Goal: Book appointment/travel/reservation

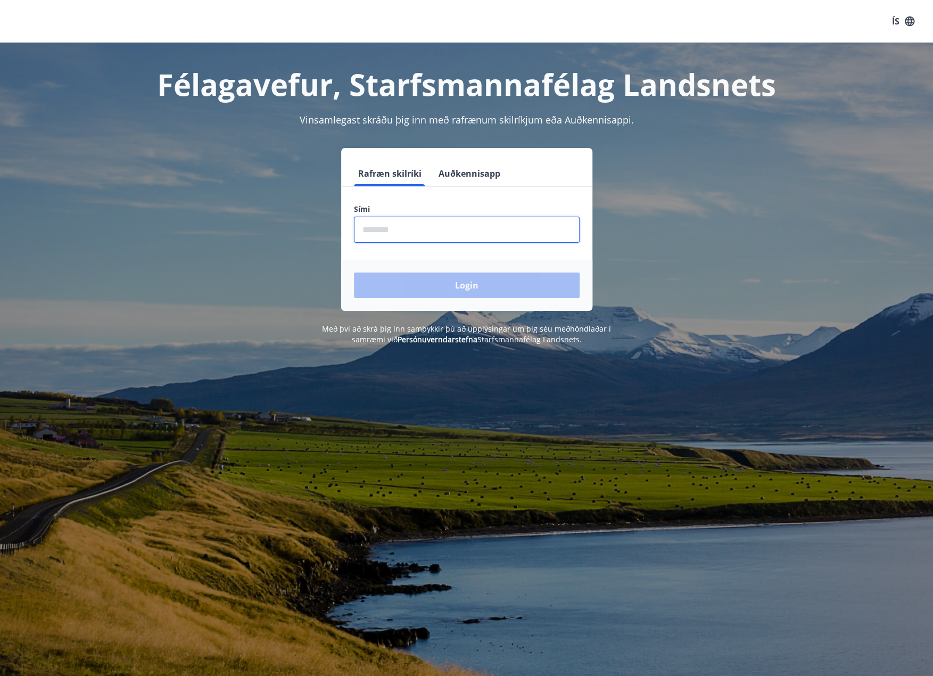
click at [388, 228] on input "phone" at bounding box center [467, 230] width 226 height 26
type input "********"
click at [491, 284] on button "Login" at bounding box center [467, 286] width 226 height 26
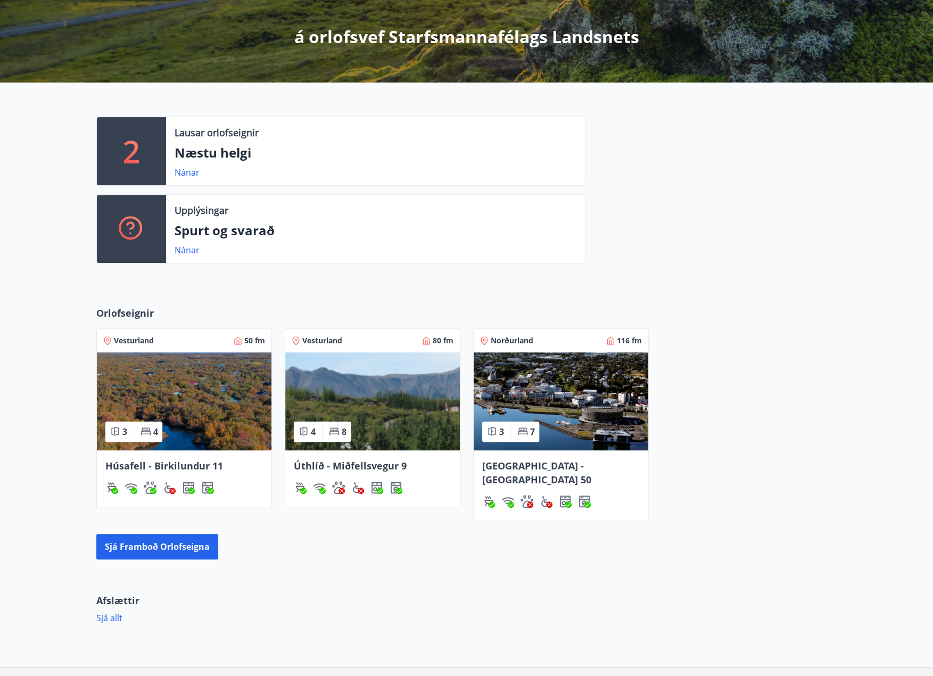
scroll to position [249, 0]
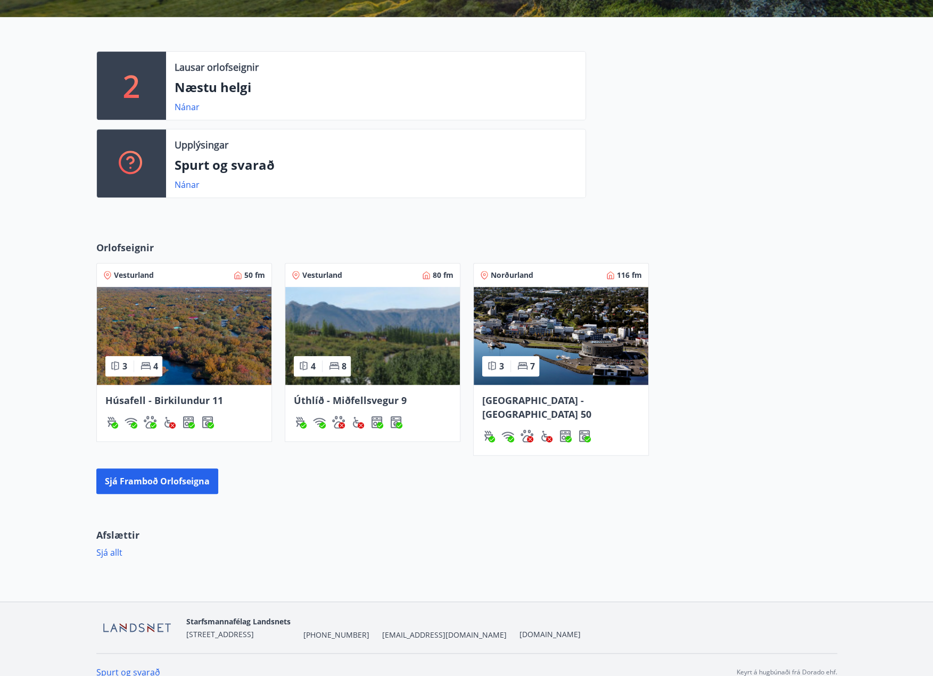
click at [573, 334] on img at bounding box center [561, 336] width 175 height 98
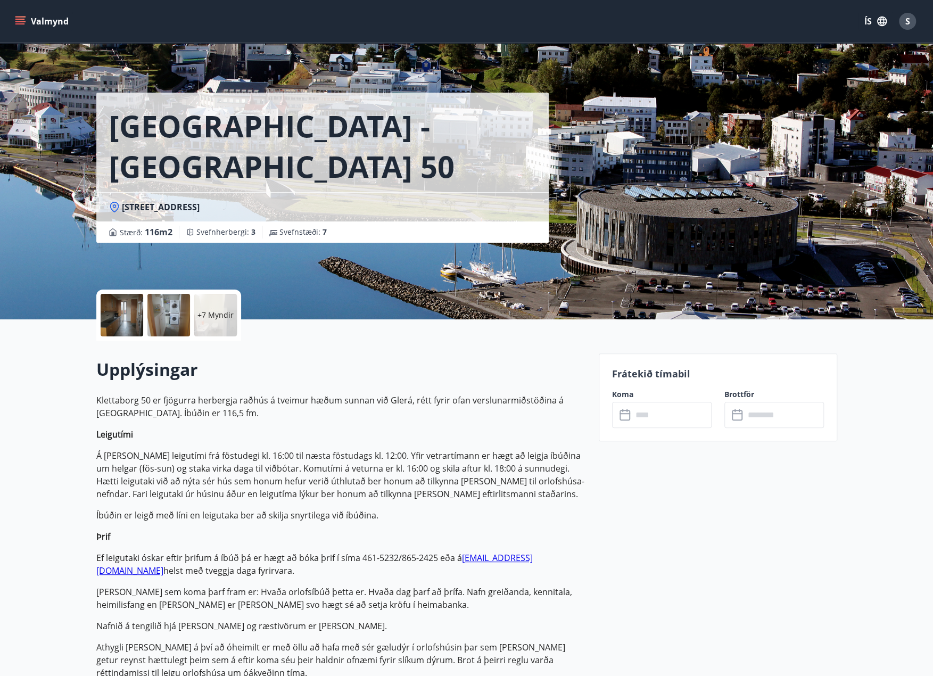
click at [667, 410] on input "text" at bounding box center [671, 415] width 79 height 26
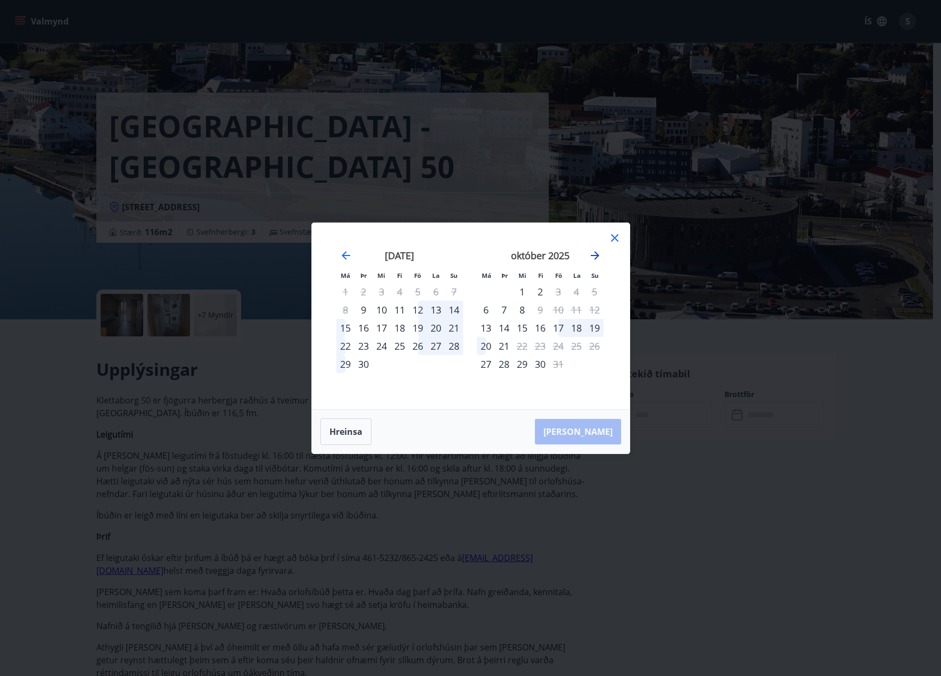
click at [592, 253] on icon "Move forward to switch to the next month." at bounding box center [595, 255] width 13 height 13
click at [595, 254] on icon "Move forward to switch to the next month." at bounding box center [595, 255] width 13 height 13
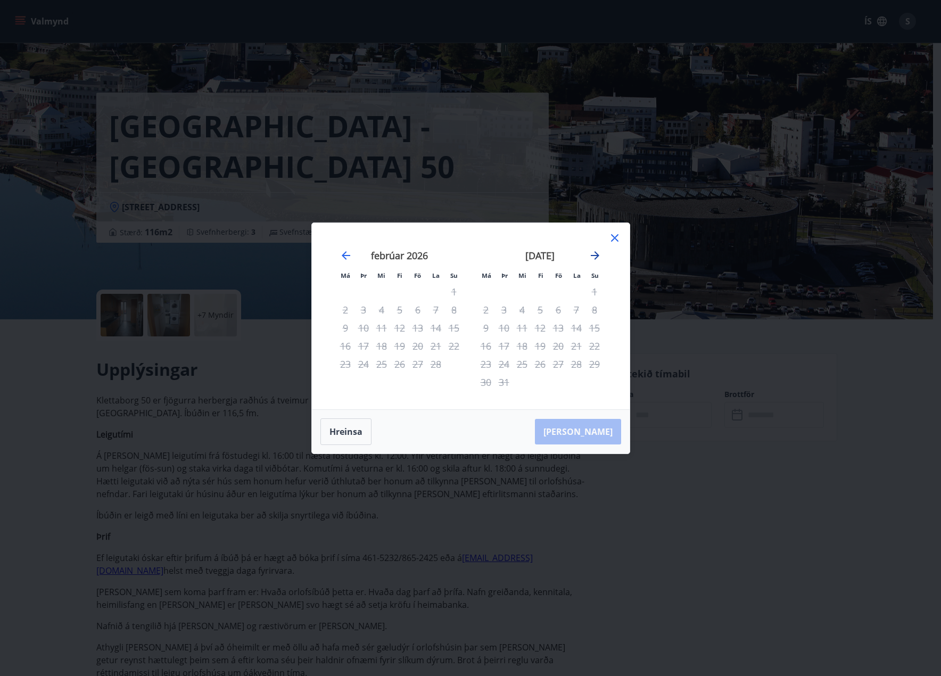
click at [595, 254] on icon "Move forward to switch to the next month." at bounding box center [595, 255] width 13 height 13
click at [613, 235] on icon at bounding box center [614, 238] width 13 height 13
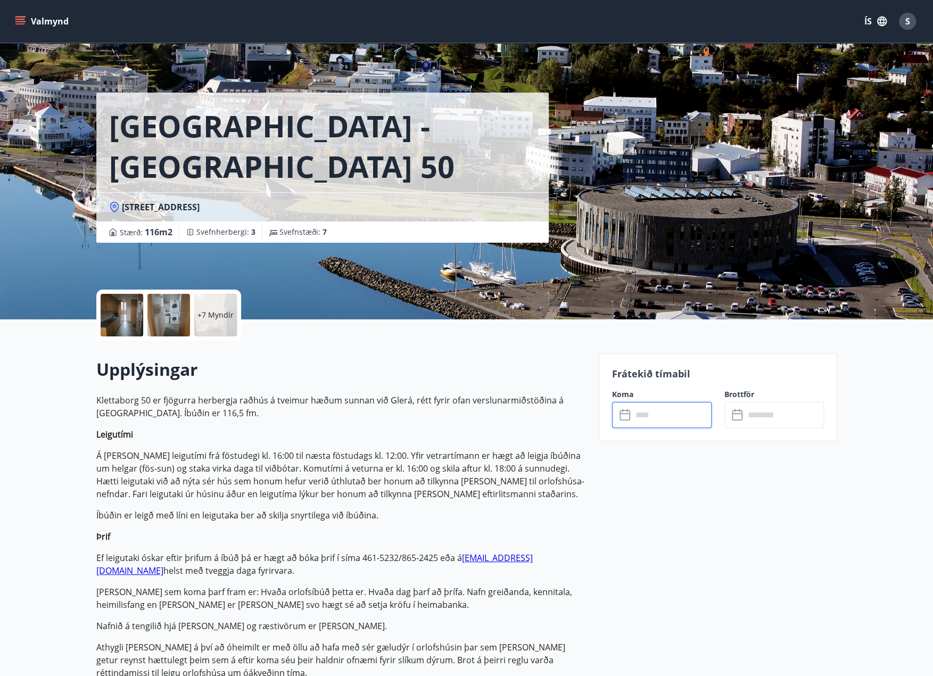
click at [673, 410] on input "text" at bounding box center [671, 415] width 79 height 26
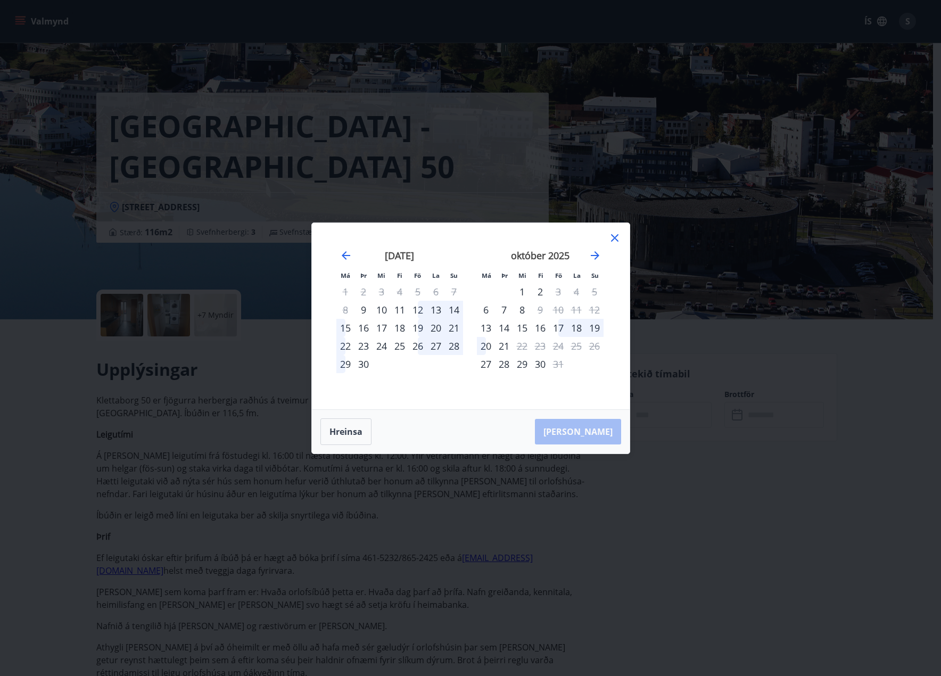
drag, startPoint x: 276, startPoint y: 383, endPoint x: 176, endPoint y: 209, distance: 200.5
click at [273, 376] on div "Má Þr Mi Fi Fö La Su Má Þr Mi Fi Fö La Su ágúst 2025 1 2 3 4 5 6 7 8 9 10 11 12…" at bounding box center [470, 338] width 941 height 676
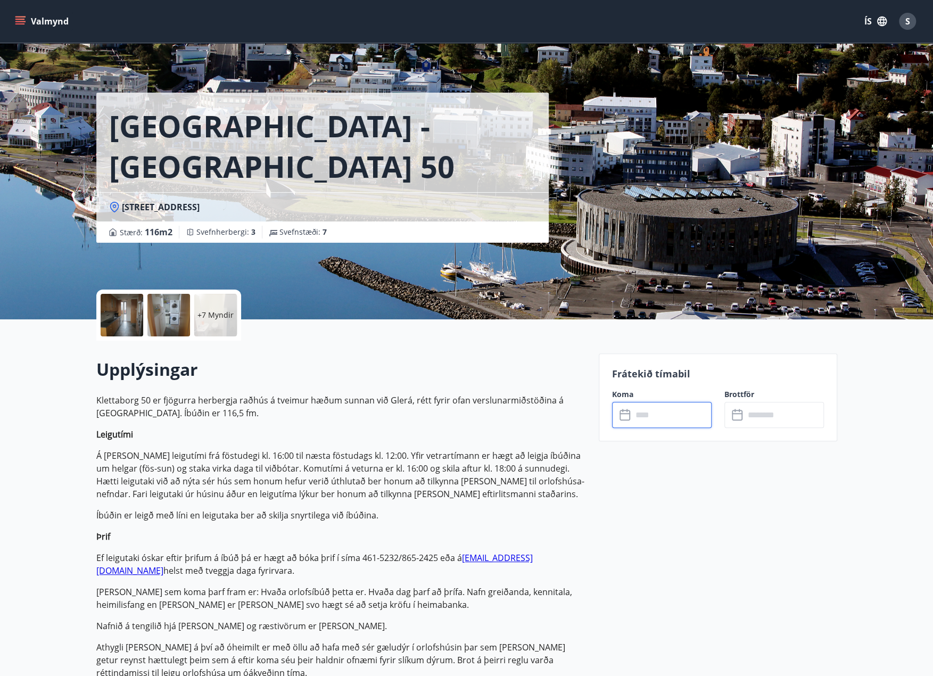
scroll to position [249, 0]
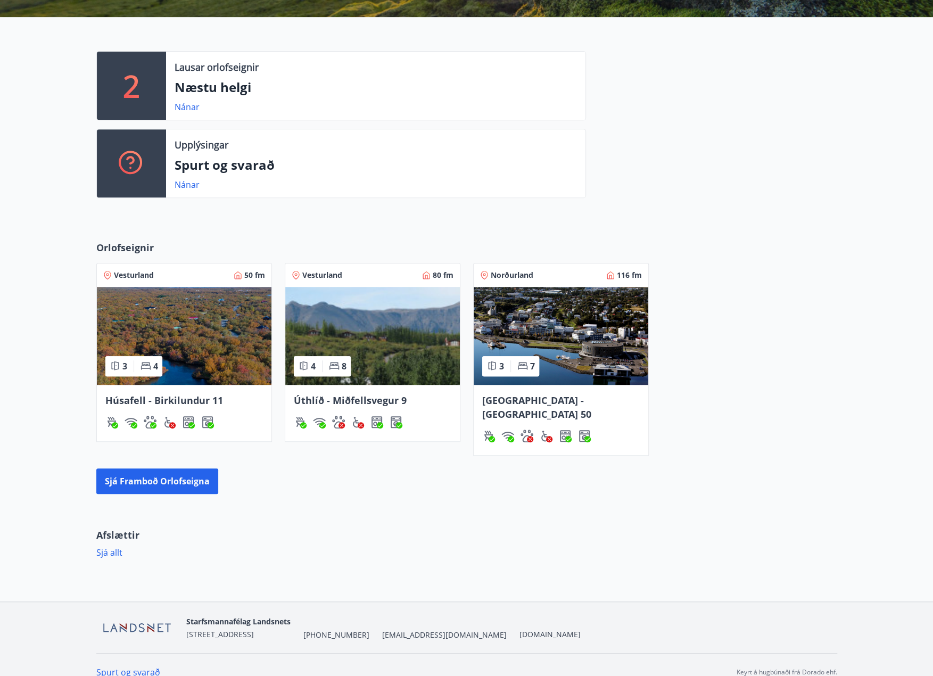
click at [413, 314] on img at bounding box center [372, 336] width 175 height 98
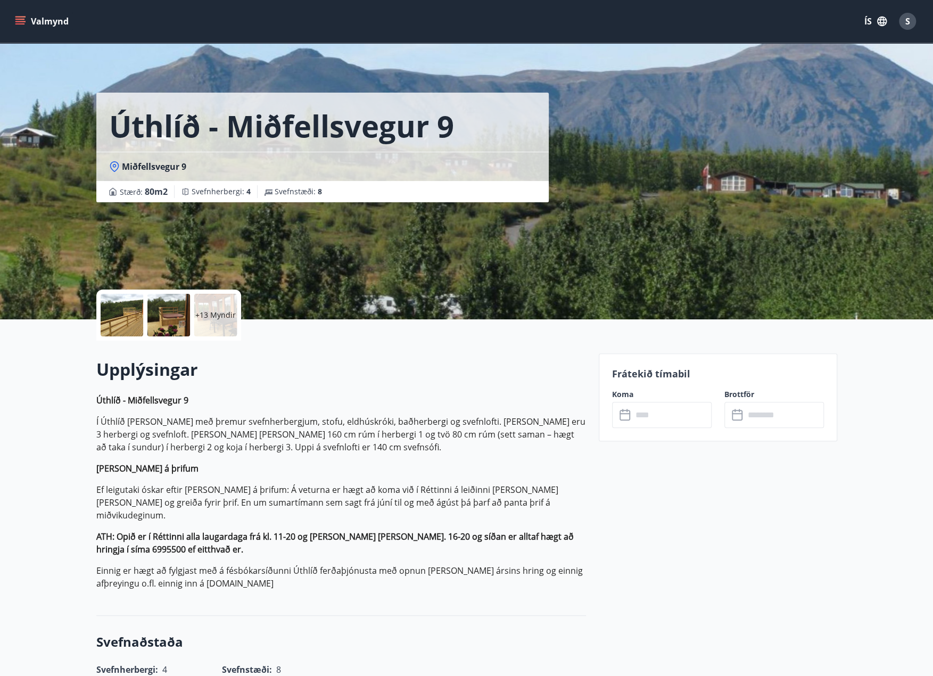
click at [666, 409] on input "text" at bounding box center [671, 415] width 79 height 26
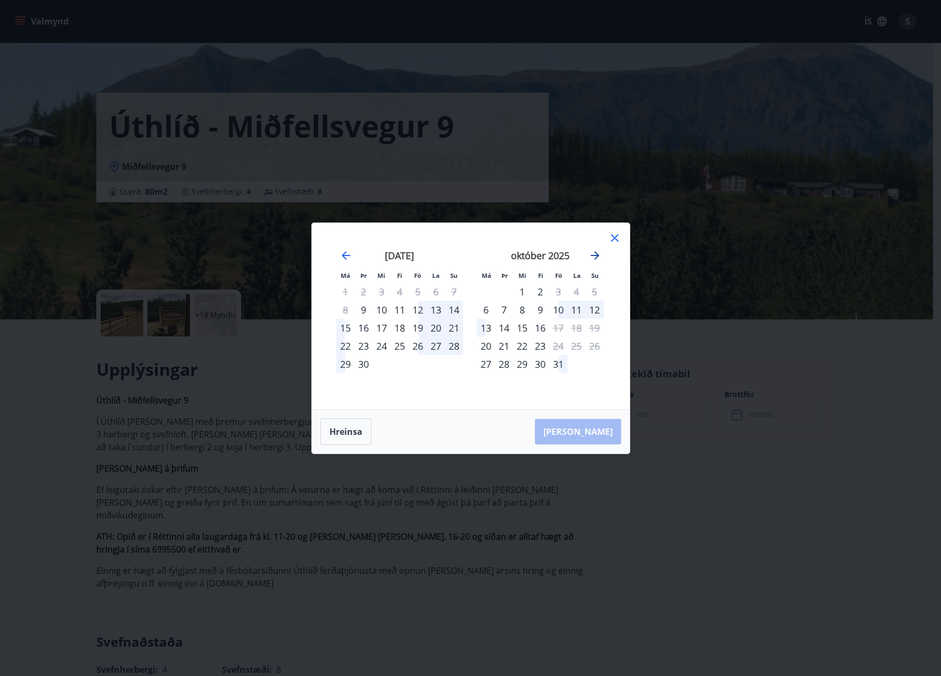
click at [594, 254] on icon "Move forward to switch to the next month." at bounding box center [595, 255] width 13 height 13
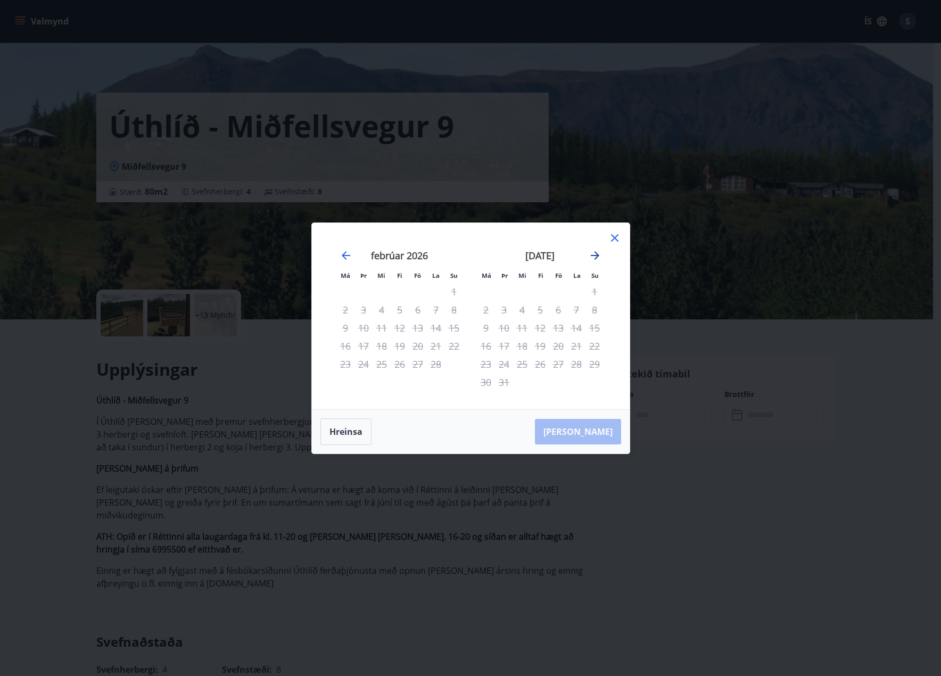
click at [594, 254] on icon "Move forward to switch to the next month." at bounding box center [595, 255] width 13 height 13
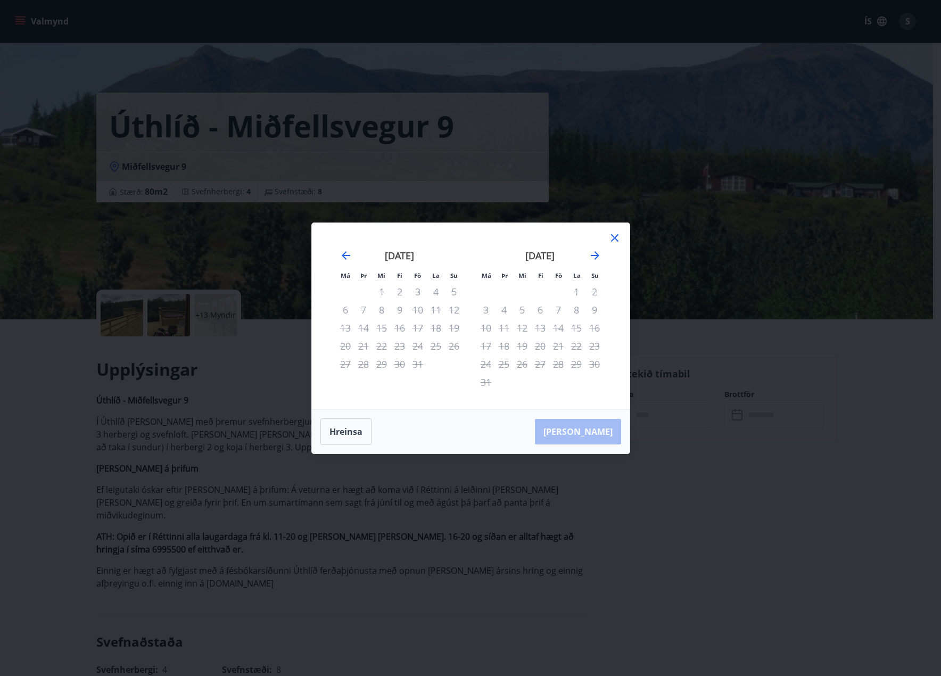
click at [612, 238] on icon at bounding box center [614, 238] width 13 height 13
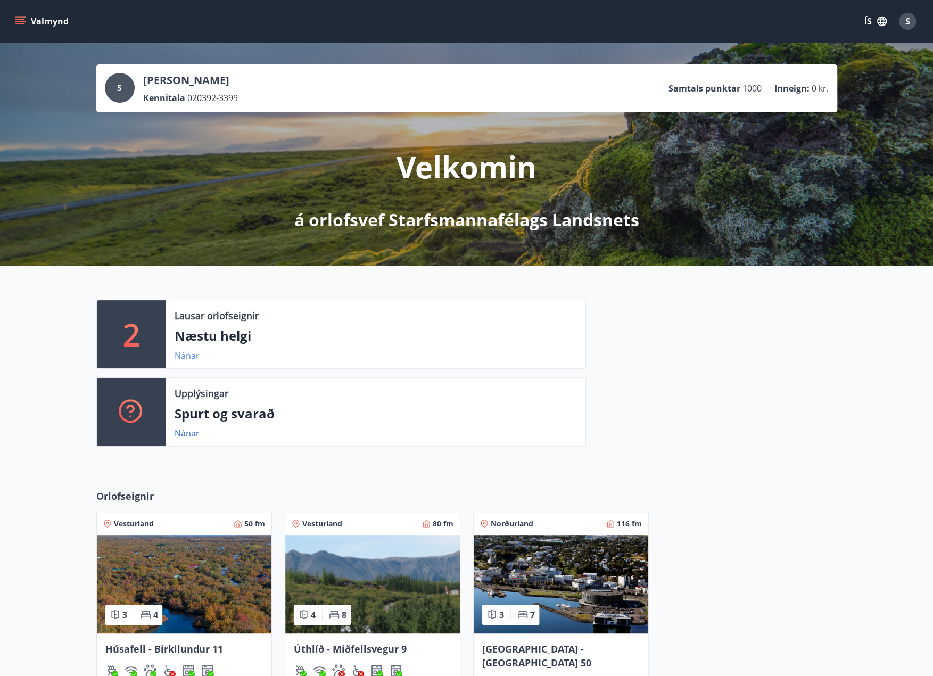
click at [183, 356] on link "Nánar" at bounding box center [187, 356] width 25 height 12
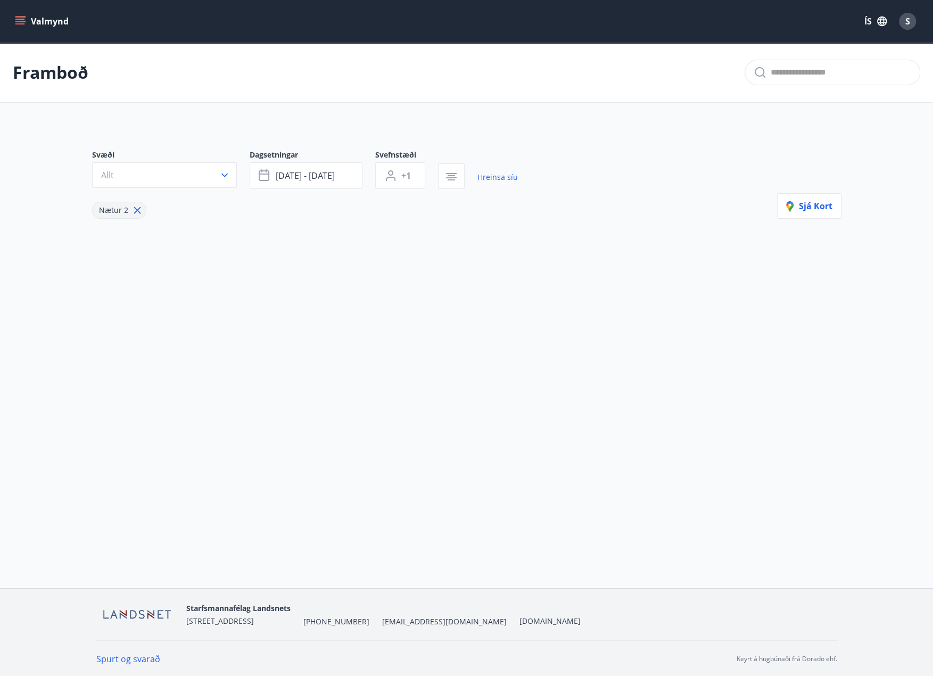
type input "*"
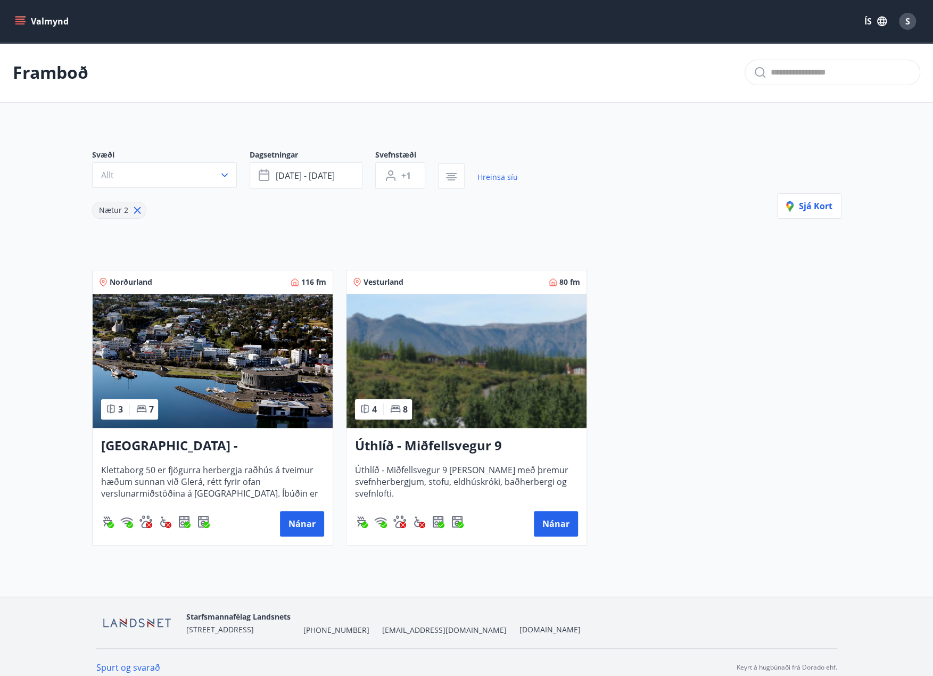
click at [15, 21] on icon "menu" at bounding box center [21, 21] width 12 height 1
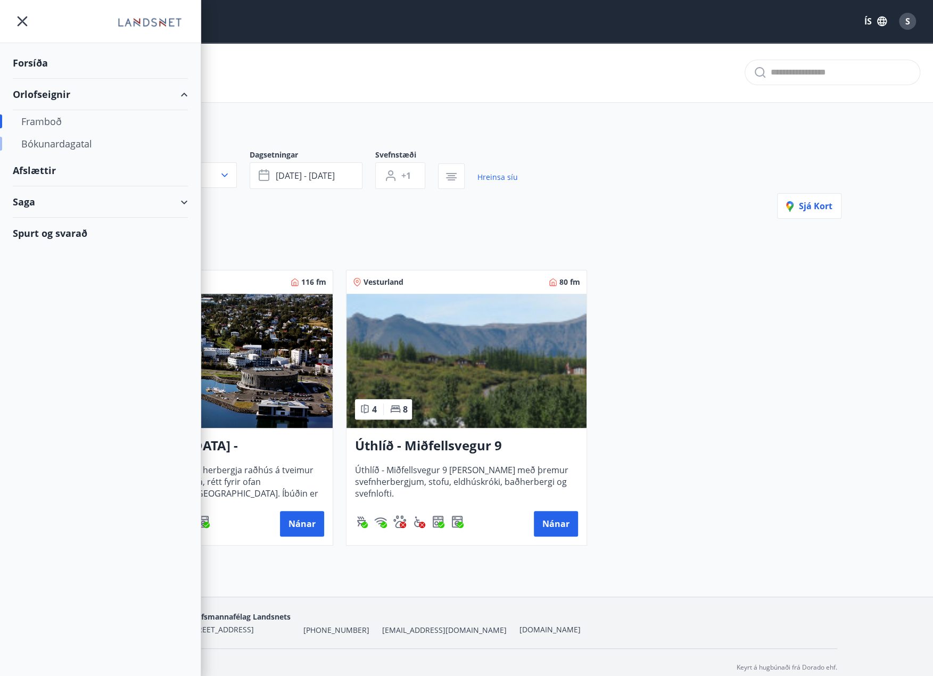
click at [66, 145] on div "Bókunardagatal" at bounding box center [100, 144] width 158 height 22
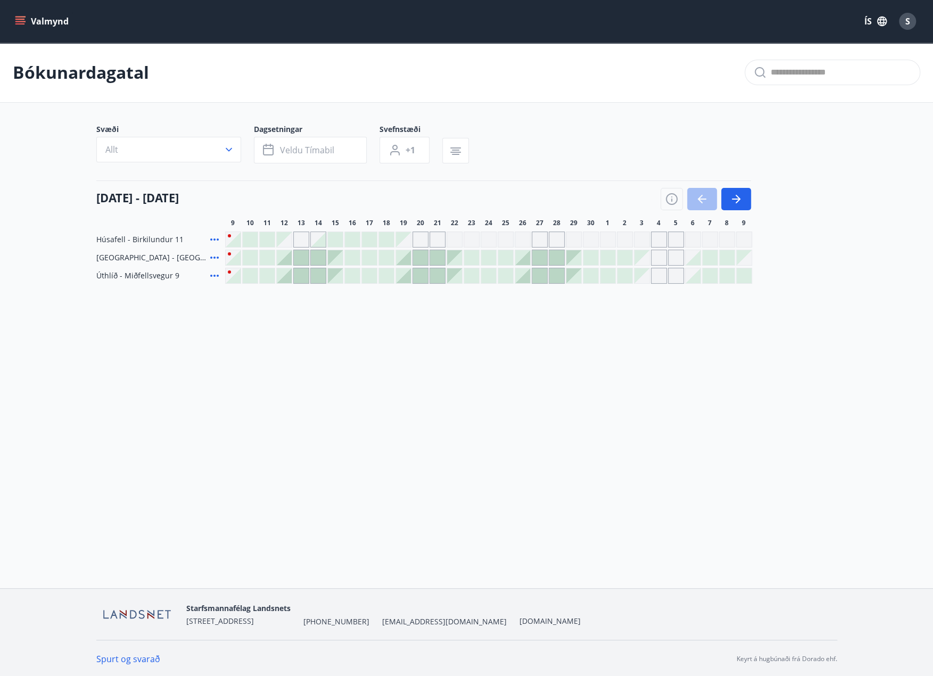
click at [16, 21] on icon "menu" at bounding box center [21, 21] width 12 height 1
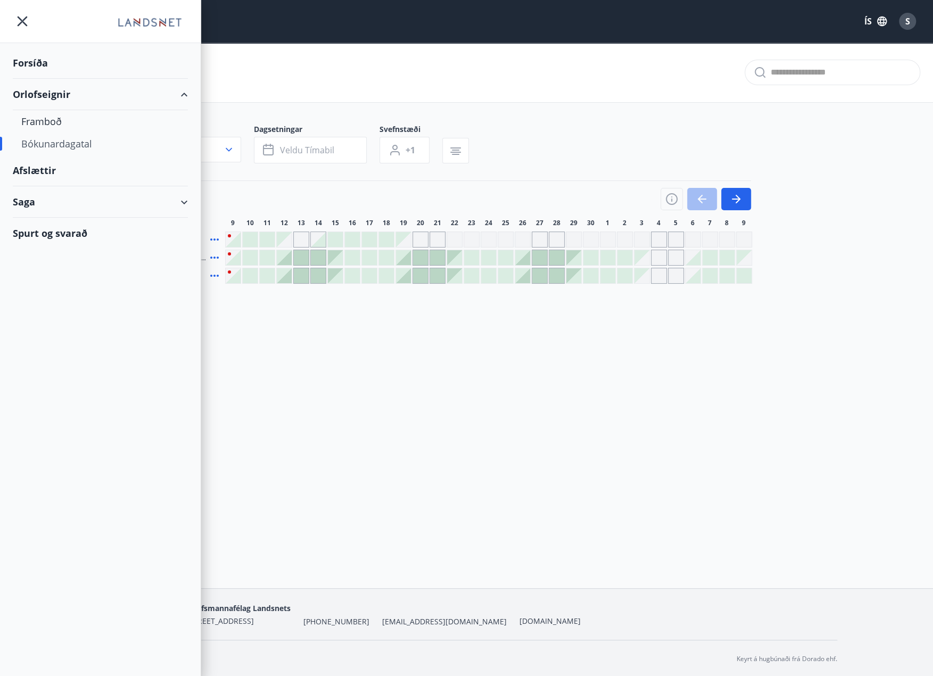
click at [42, 170] on div "Afslættir" at bounding box center [100, 170] width 175 height 31
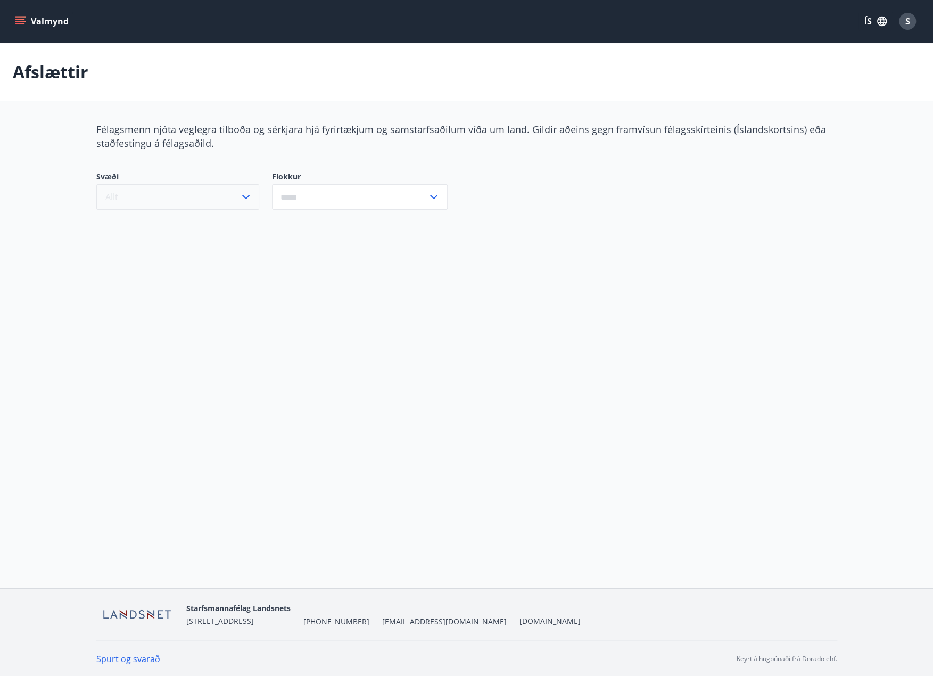
click at [230, 202] on button "Allt" at bounding box center [177, 197] width 163 height 26
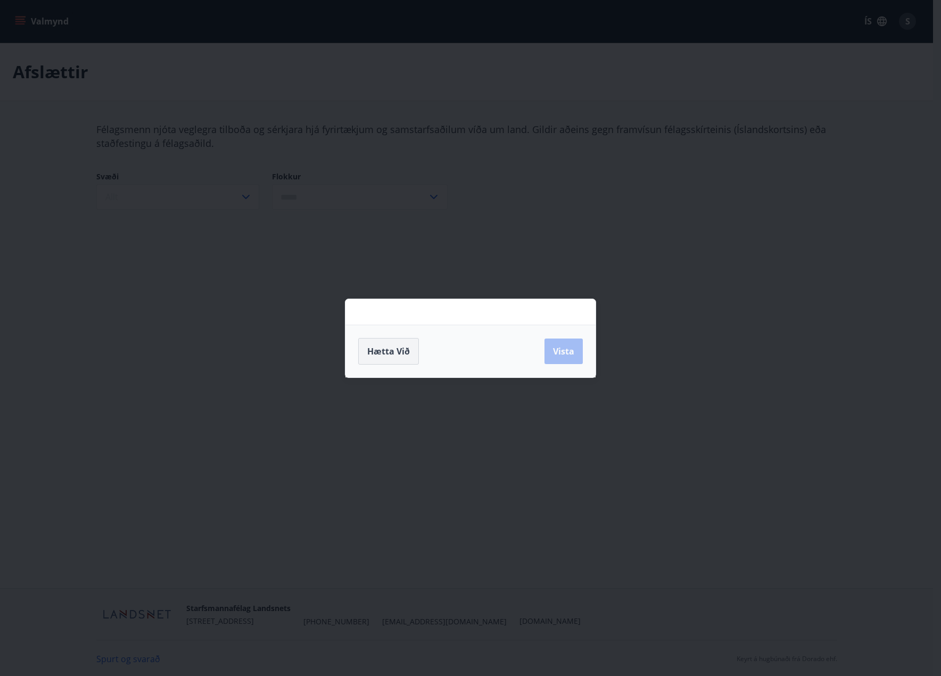
click at [377, 355] on span "Hætta við" at bounding box center [388, 351] width 43 height 12
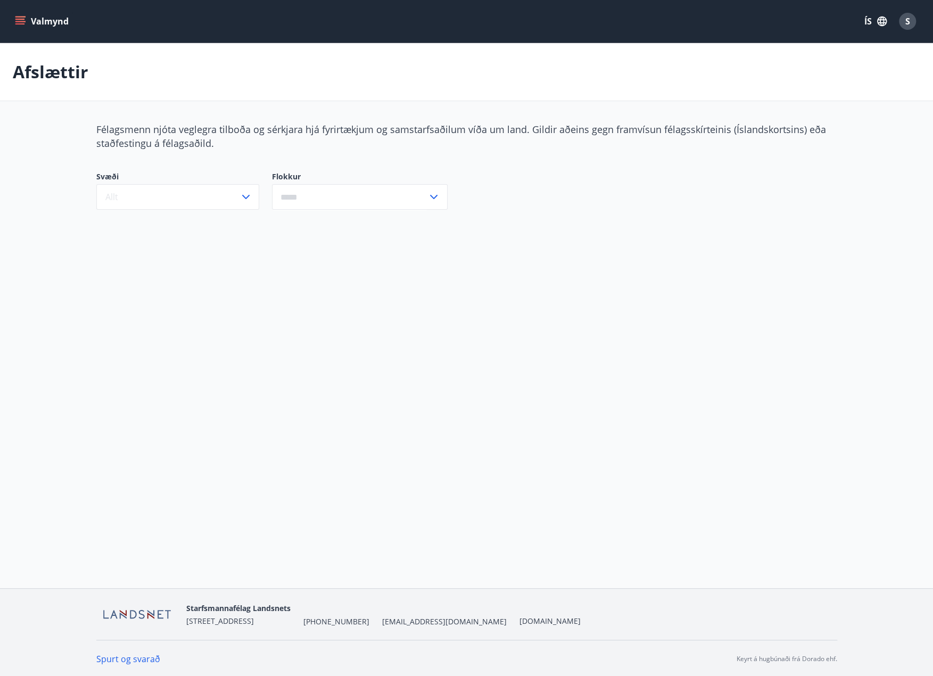
scroll to position [1, 0]
